Goal: Entertainment & Leisure: Consume media (video, audio)

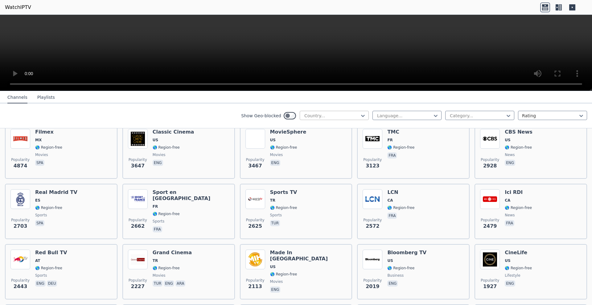
scroll to position [92, 0]
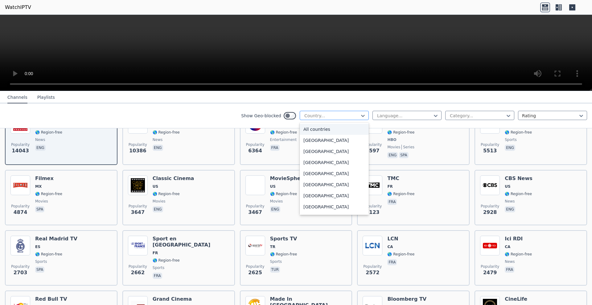
click at [350, 112] on div "Country..." at bounding box center [333, 115] width 69 height 9
click at [313, 163] on div "[GEOGRAPHIC_DATA]" at bounding box center [333, 163] width 69 height 11
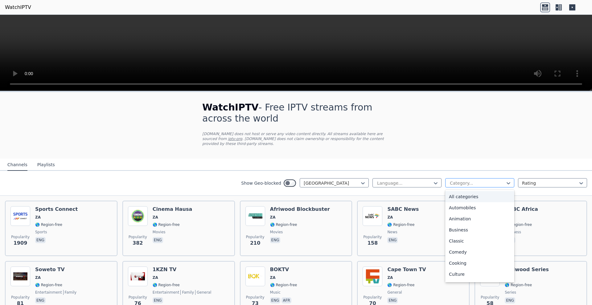
click at [484, 180] on div at bounding box center [477, 183] width 56 height 6
click at [451, 248] on div "Sports" at bounding box center [479, 253] width 69 height 11
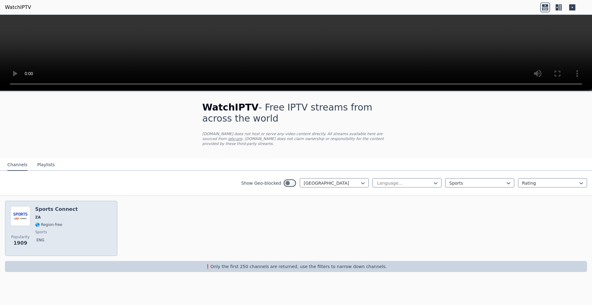
click at [50, 206] on h6 "Sports Connect" at bounding box center [56, 209] width 43 height 6
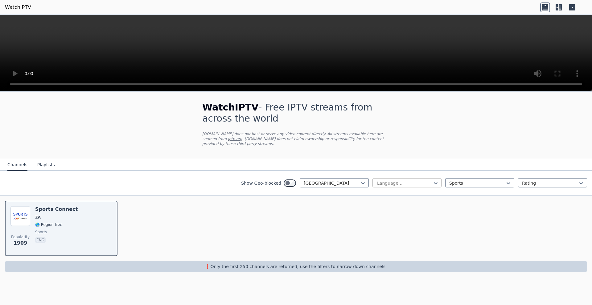
click at [410, 180] on div at bounding box center [404, 183] width 56 height 6
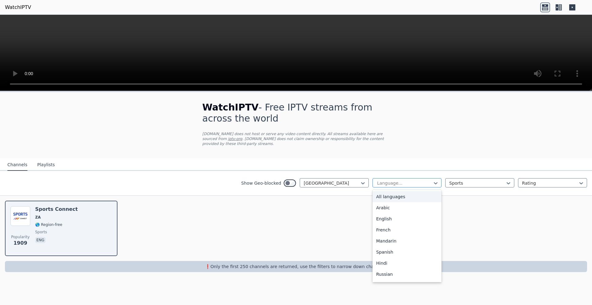
click at [411, 180] on div at bounding box center [404, 183] width 56 height 6
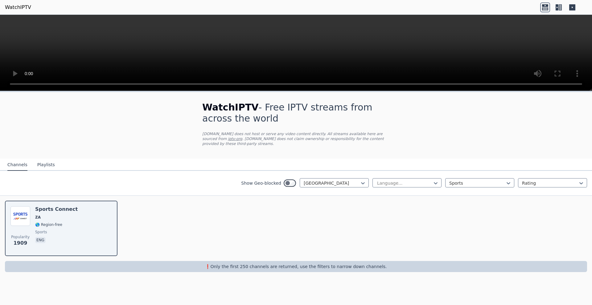
click at [14, 161] on button "Channels" at bounding box center [17, 165] width 20 height 12
click at [344, 180] on div at bounding box center [331, 183] width 56 height 6
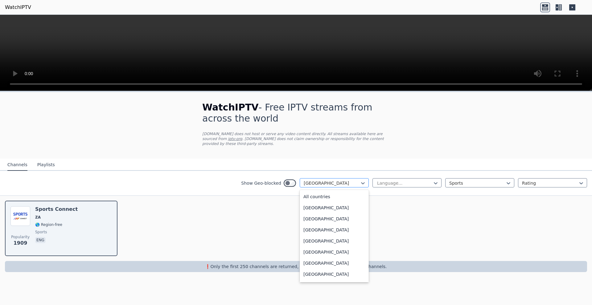
scroll to position [1838, 0]
click at [344, 180] on div at bounding box center [331, 183] width 56 height 6
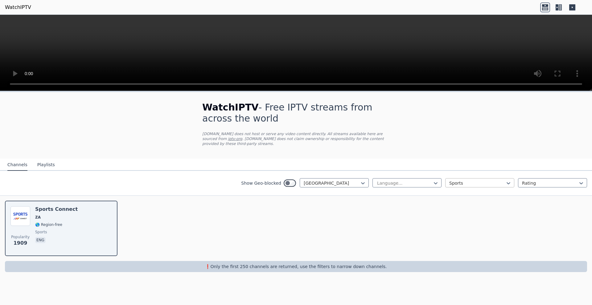
click at [491, 180] on div at bounding box center [477, 183] width 56 height 6
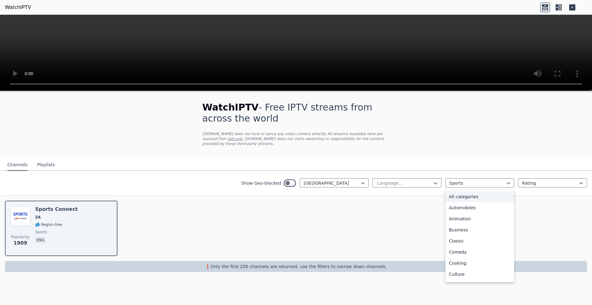
click at [470, 194] on div "All categories" at bounding box center [479, 196] width 69 height 11
